Goal: Task Accomplishment & Management: Manage account settings

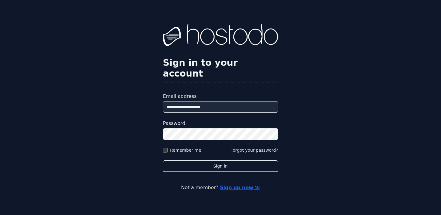
type input "**********"
click at [166, 147] on div "Remember me" at bounding box center [182, 150] width 38 height 6
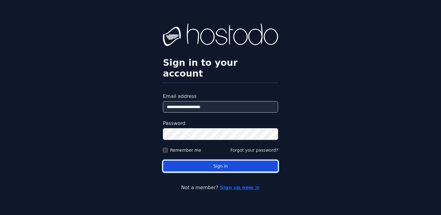
click at [215, 160] on button "Sign in" at bounding box center [220, 166] width 115 height 12
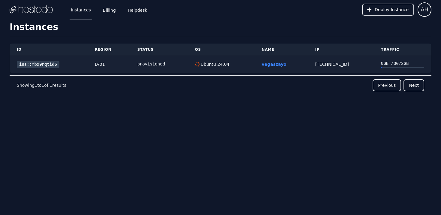
click at [42, 65] on link "ins::mbx9rqtid5" at bounding box center [38, 64] width 43 height 7
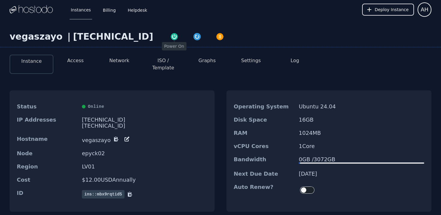
click at [170, 36] on img "button" at bounding box center [174, 36] width 8 height 8
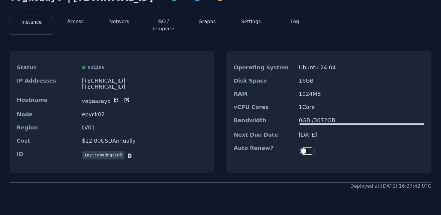
scroll to position [43, 0]
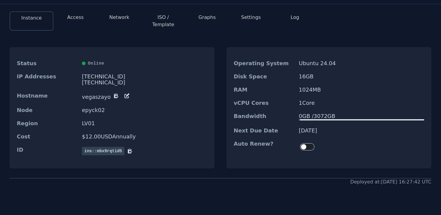
drag, startPoint x: 82, startPoint y: 73, endPoint x: 120, endPoint y: 73, distance: 37.8
click at [120, 79] on div "[TECHNICAL_ID]" at bounding box center [144, 82] width 125 height 6
drag, startPoint x: 112, startPoint y: 71, endPoint x: 87, endPoint y: 69, distance: 25.9
click at [87, 73] on div "[TECHNICAL_ID]" at bounding box center [144, 76] width 125 height 6
